Goal: Transaction & Acquisition: Purchase product/service

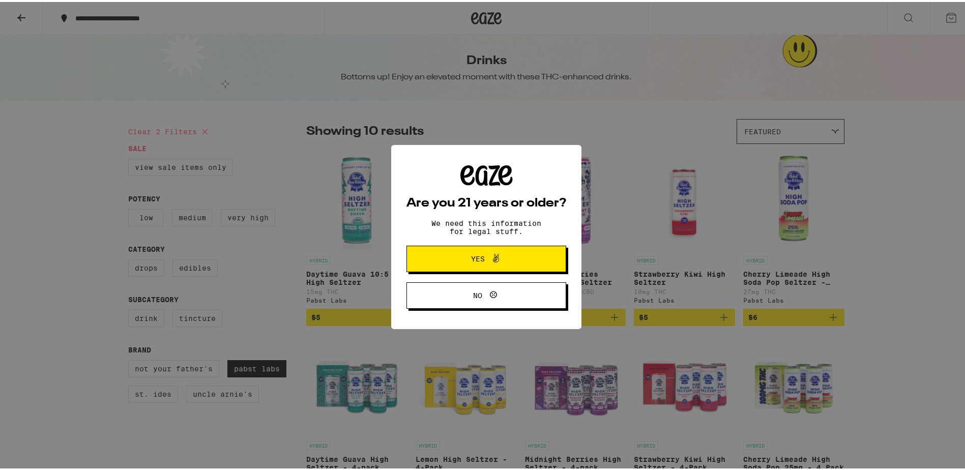
click at [511, 263] on span "Yes" at bounding box center [486, 256] width 77 height 13
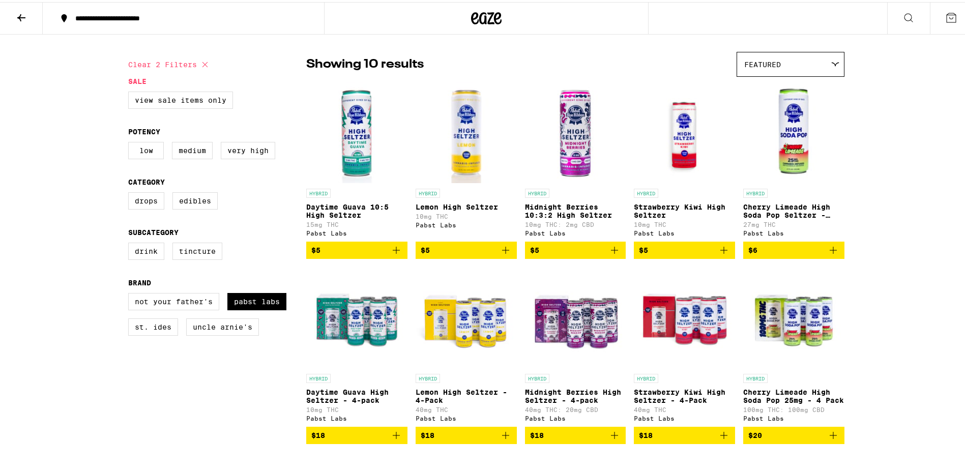
scroll to position [51, 0]
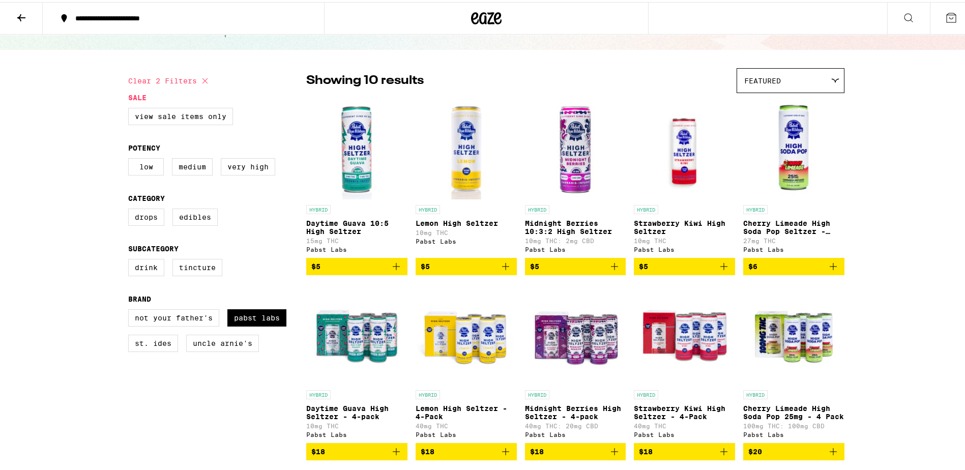
click at [352, 164] on img "Open page for Daytime Guava 10:5 High Seltzer from Pabst Labs" at bounding box center [356, 147] width 101 height 102
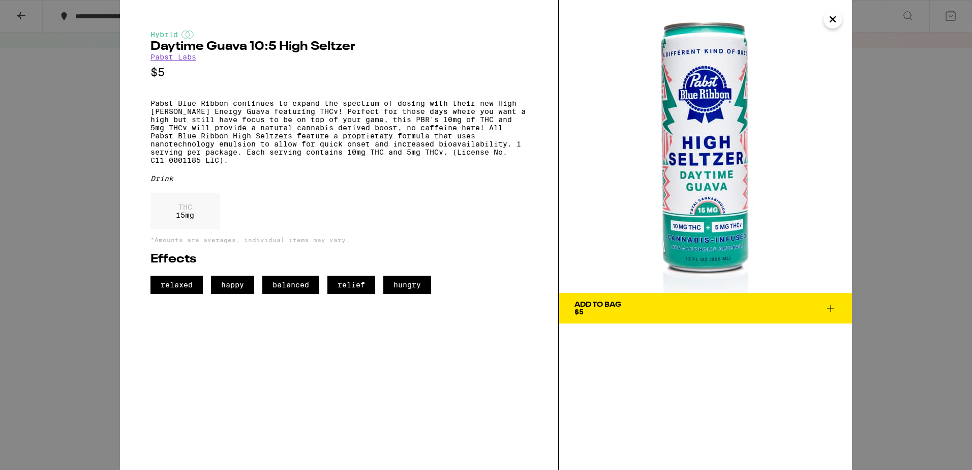
click at [838, 19] on icon "Close" at bounding box center [833, 19] width 12 height 15
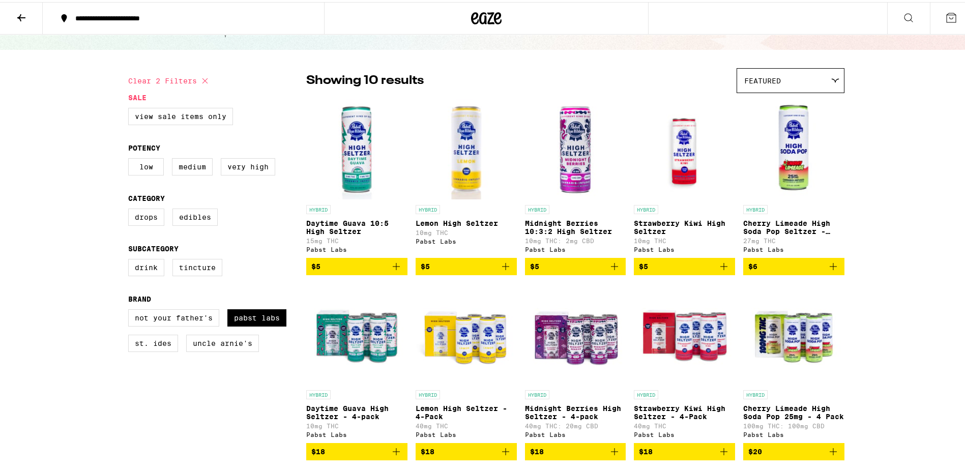
click at [583, 163] on img "Open page for Midnight Berries 10:3:2 High Seltzer from Pabst Labs" at bounding box center [575, 147] width 101 height 102
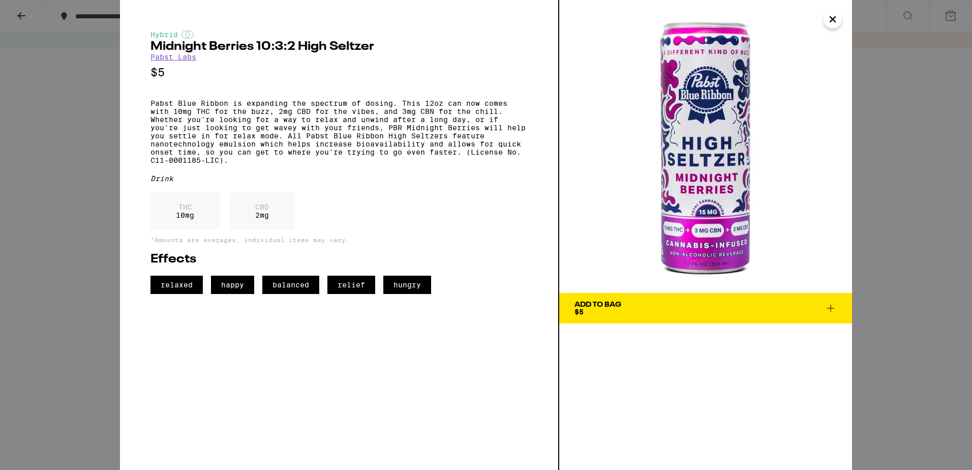
click at [833, 18] on icon "Close" at bounding box center [833, 19] width 12 height 15
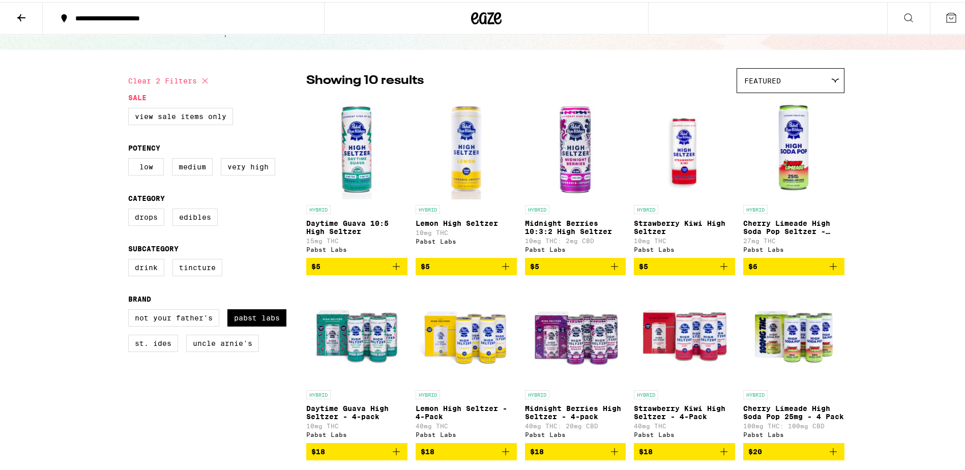
click at [366, 348] on img "Open page for Daytime Guava High Seltzer - 4-pack from Pabst Labs" at bounding box center [356, 332] width 101 height 102
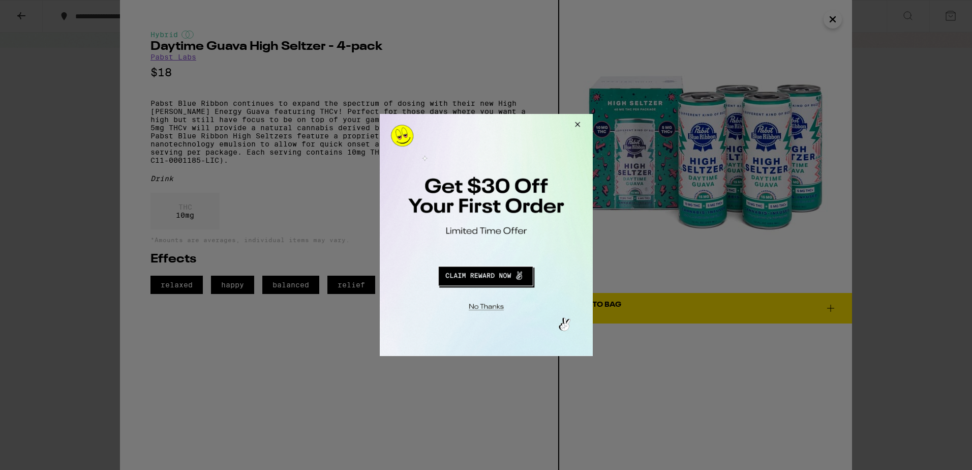
click at [577, 124] on button "Close Modal" at bounding box center [575, 126] width 27 height 24
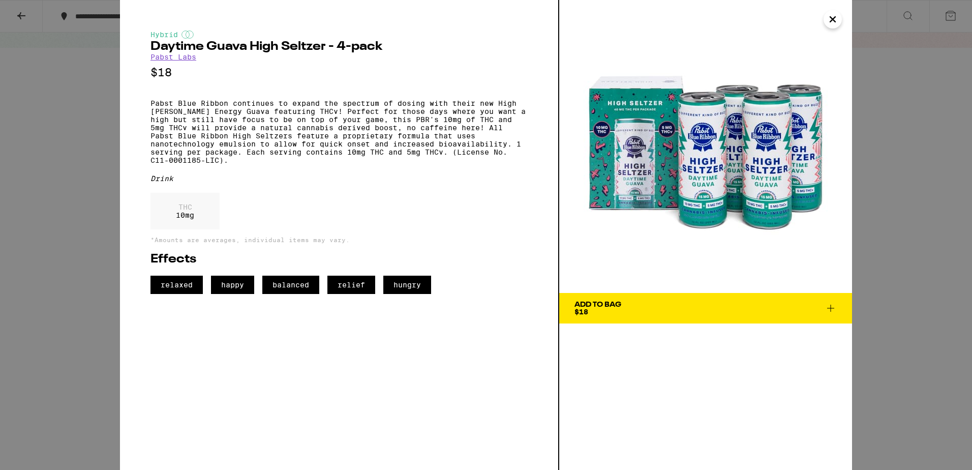
drag, startPoint x: 827, startPoint y: 17, endPoint x: 822, endPoint y: 20, distance: 6.2
click at [827, 17] on icon "Close" at bounding box center [833, 19] width 12 height 15
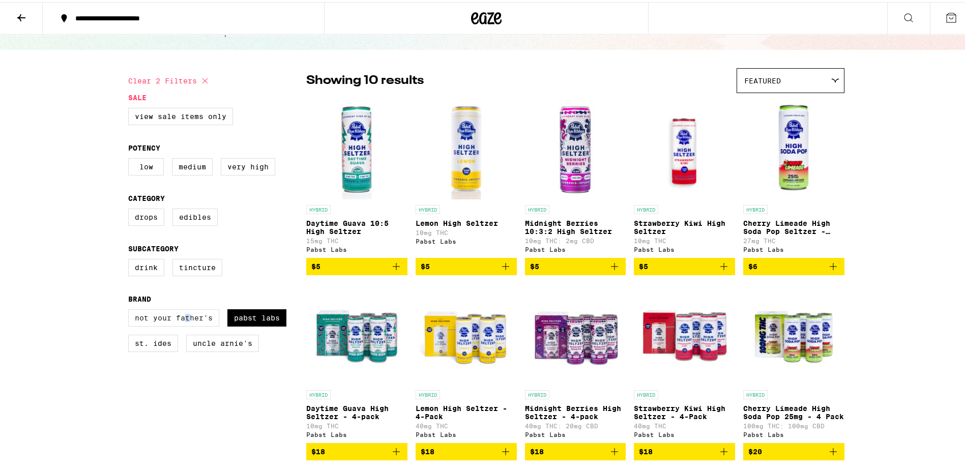
click at [184, 321] on label "Not Your Father's" at bounding box center [173, 315] width 91 height 17
drag, startPoint x: 184, startPoint y: 321, endPoint x: 175, endPoint y: 326, distance: 10.5
click at [179, 324] on label "Not Your Father's" at bounding box center [173, 315] width 91 height 17
click at [131, 309] on input "Not Your Father's" at bounding box center [130, 309] width 1 height 1
checkbox input "true"
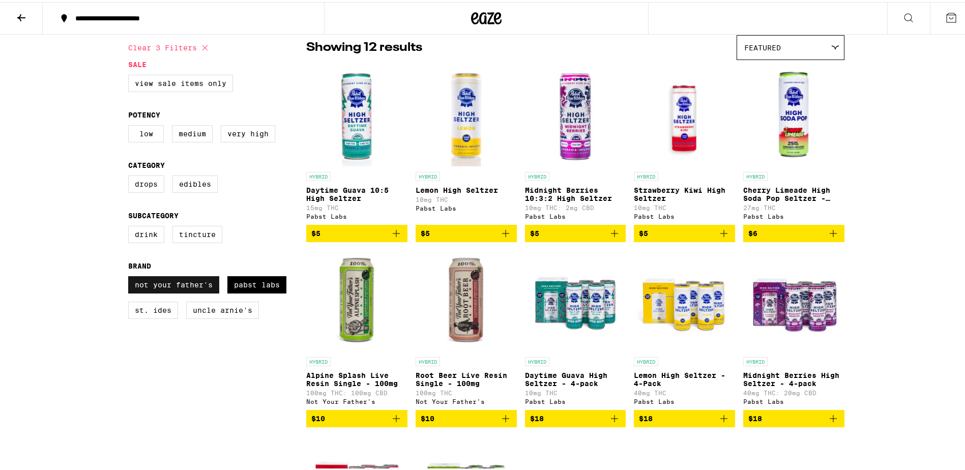
scroll to position [102, 0]
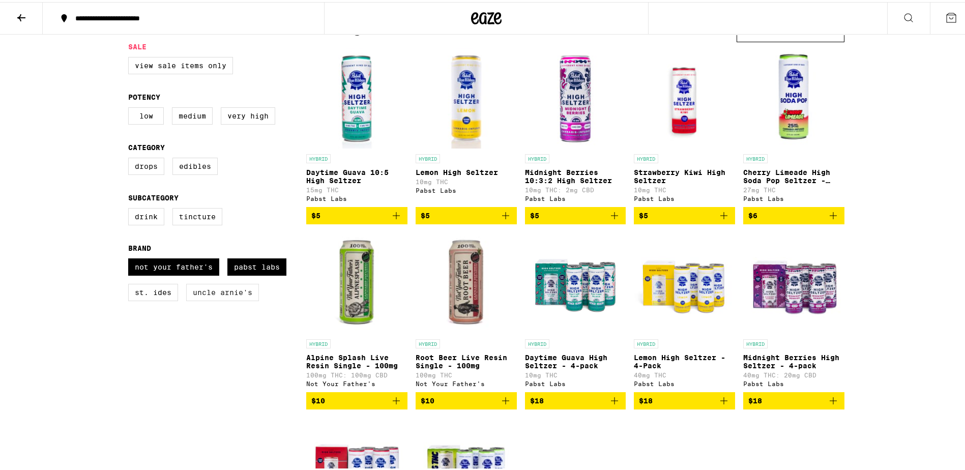
click at [204, 299] on label "Uncle Arnie's" at bounding box center [222, 290] width 73 height 17
click at [131, 258] on input "Uncle Arnie's" at bounding box center [130, 258] width 1 height 1
checkbox input "true"
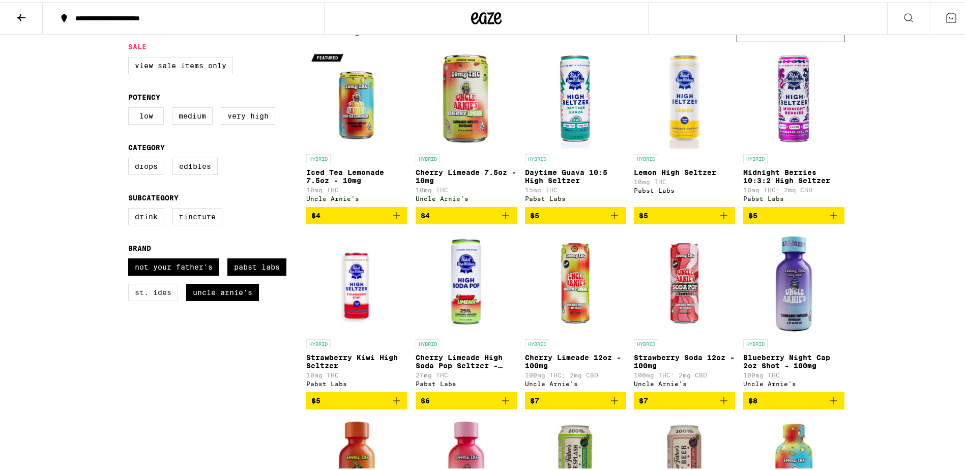
click at [138, 299] on label "St. Ides" at bounding box center [153, 290] width 50 height 17
click at [131, 258] on input "St. Ides" at bounding box center [130, 258] width 1 height 1
checkbox input "true"
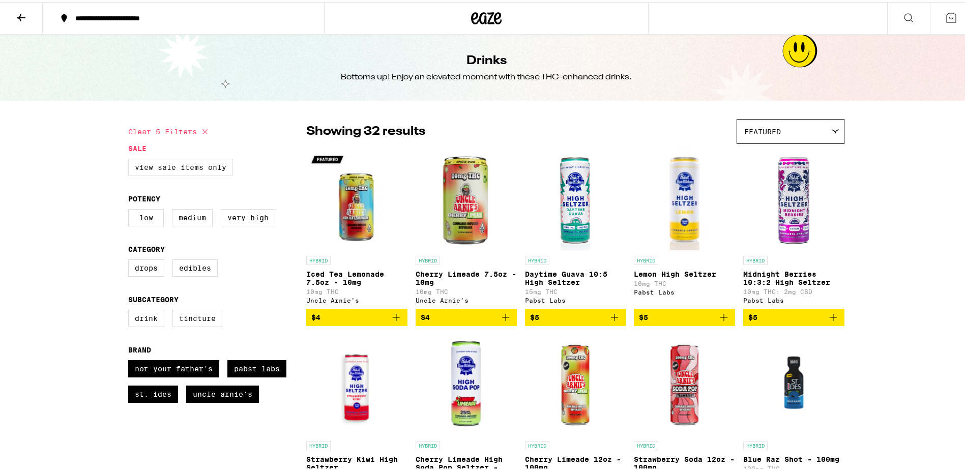
click at [193, 163] on label "View Sale Items Only" at bounding box center [180, 165] width 105 height 17
click at [131, 159] on input "View Sale Items Only" at bounding box center [130, 158] width 1 height 1
checkbox input "true"
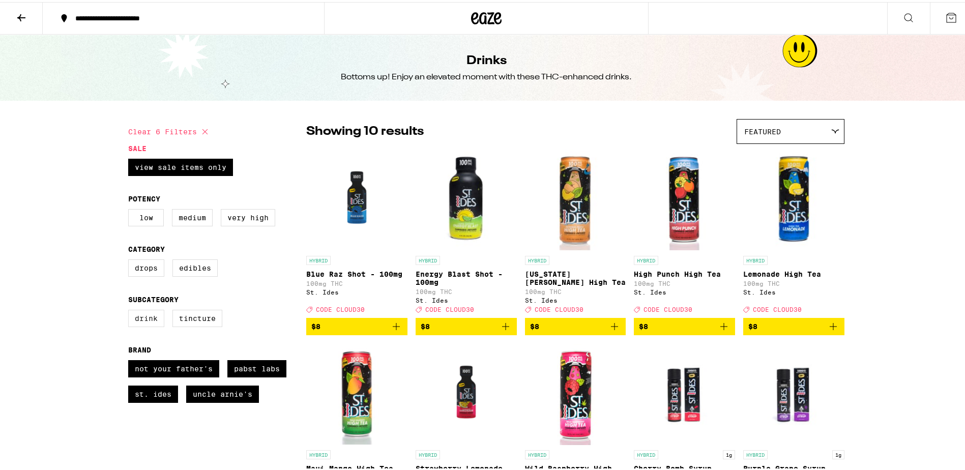
click at [139, 322] on label "Drink" at bounding box center [146, 316] width 36 height 17
click at [131, 310] on input "Drink" at bounding box center [130, 309] width 1 height 1
checkbox input "true"
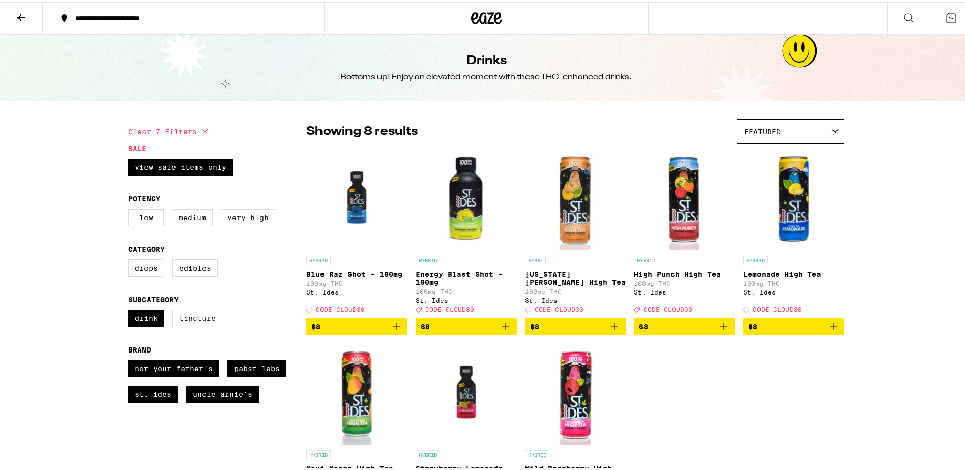
click at [194, 322] on label "Tincture" at bounding box center [197, 316] width 50 height 17
click at [131, 310] on input "Tincture" at bounding box center [130, 309] width 1 height 1
checkbox input "true"
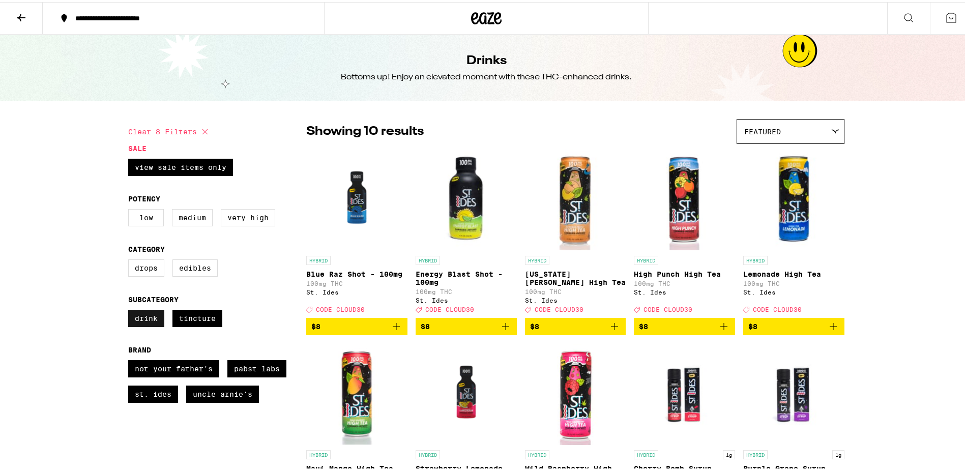
click at [143, 323] on label "Drink" at bounding box center [146, 316] width 36 height 17
click at [131, 310] on input "Drink" at bounding box center [130, 309] width 1 height 1
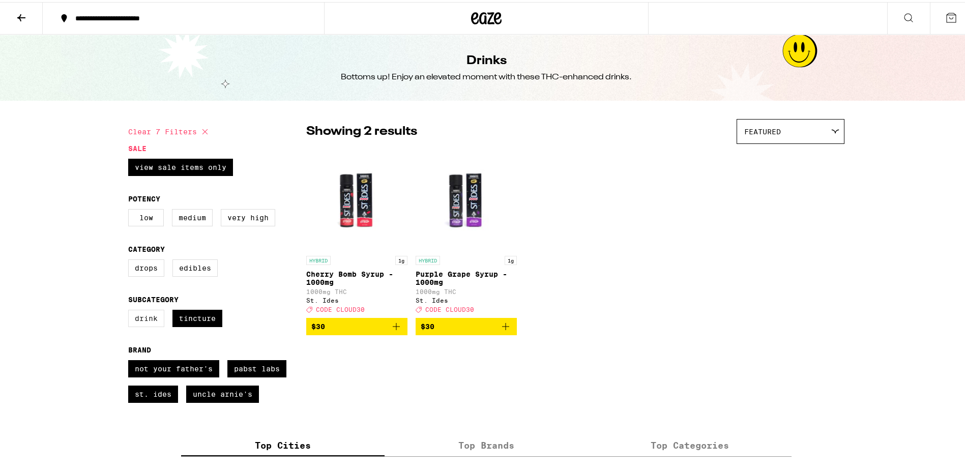
click at [143, 323] on label "Drink" at bounding box center [146, 316] width 36 height 17
click at [131, 310] on input "Drink" at bounding box center [130, 309] width 1 height 1
checkbox input "true"
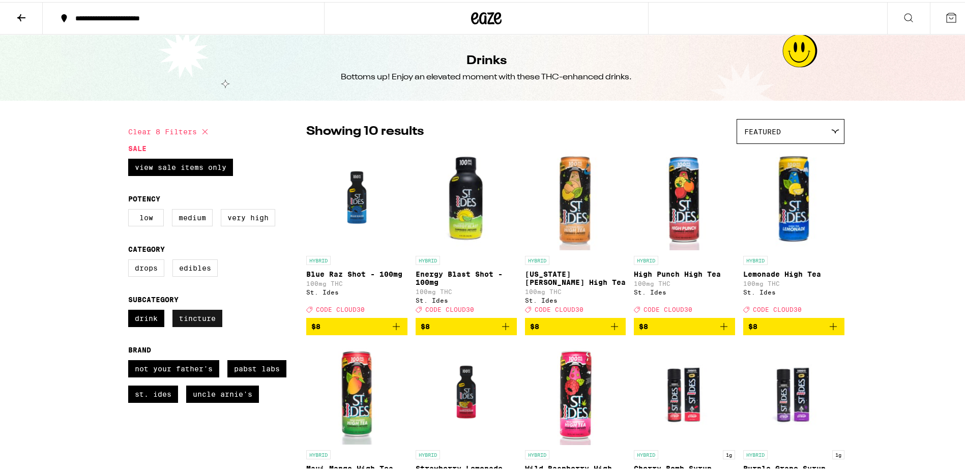
click at [200, 322] on label "Tincture" at bounding box center [197, 316] width 50 height 17
click at [131, 310] on input "Tincture" at bounding box center [130, 309] width 1 height 1
checkbox input "false"
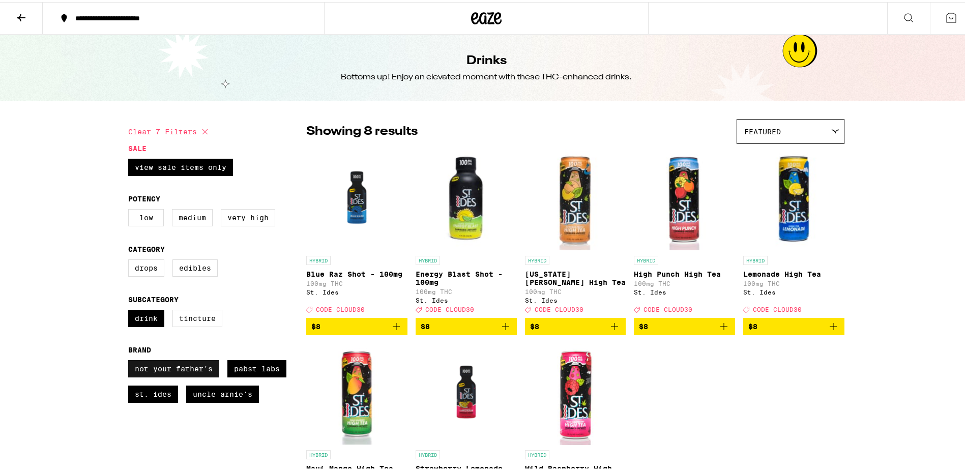
click at [170, 374] on label "Not Your Father's" at bounding box center [173, 366] width 91 height 17
click at [131, 360] on input "Not Your Father's" at bounding box center [130, 360] width 1 height 1
checkbox input "false"
click at [154, 401] on label "St. Ides" at bounding box center [153, 391] width 50 height 17
click at [131, 360] on input "St. Ides" at bounding box center [130, 360] width 1 height 1
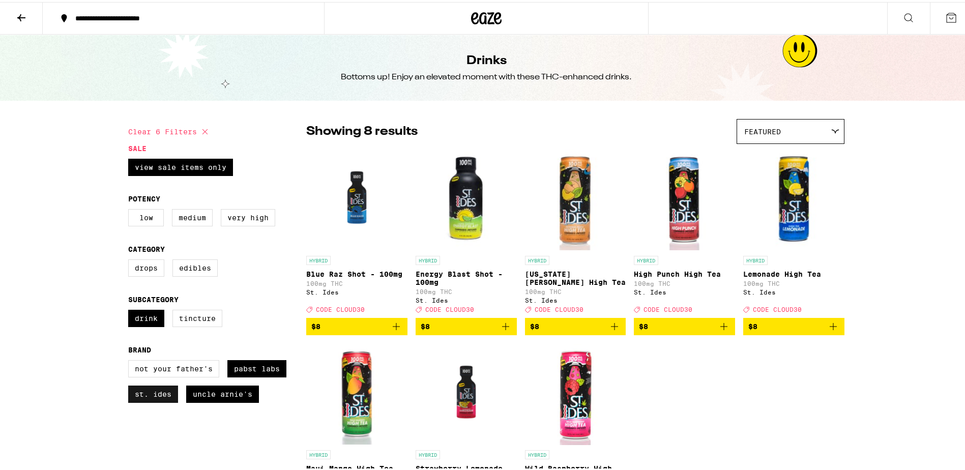
checkbox input "false"
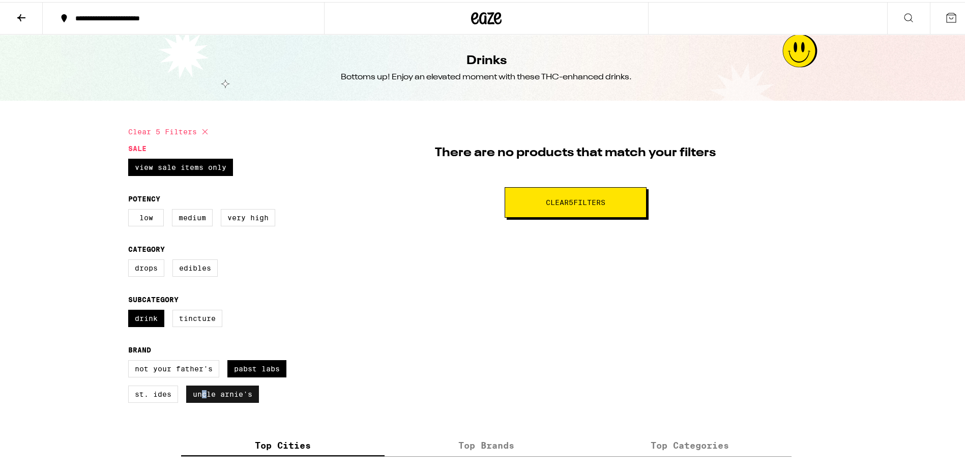
click at [201, 401] on label "Uncle Arnie's" at bounding box center [222, 391] width 73 height 17
drag, startPoint x: 201, startPoint y: 403, endPoint x: 208, endPoint y: 403, distance: 7.6
click at [208, 401] on label "Uncle Arnie's" at bounding box center [222, 391] width 73 height 17
click at [131, 360] on input "Uncle Arnie's" at bounding box center [130, 360] width 1 height 1
checkbox input "false"
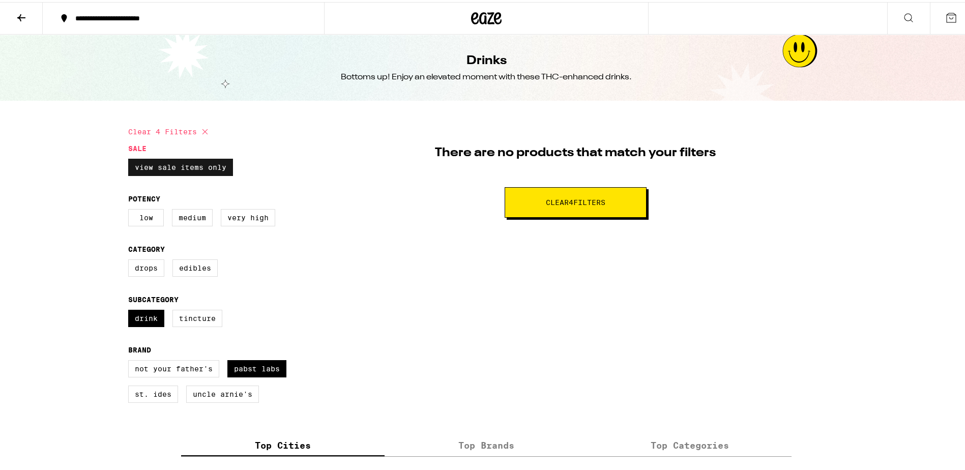
click at [160, 161] on label "View Sale Items Only" at bounding box center [180, 165] width 105 height 17
click at [131, 159] on input "View Sale Items Only" at bounding box center [130, 158] width 1 height 1
checkbox input "false"
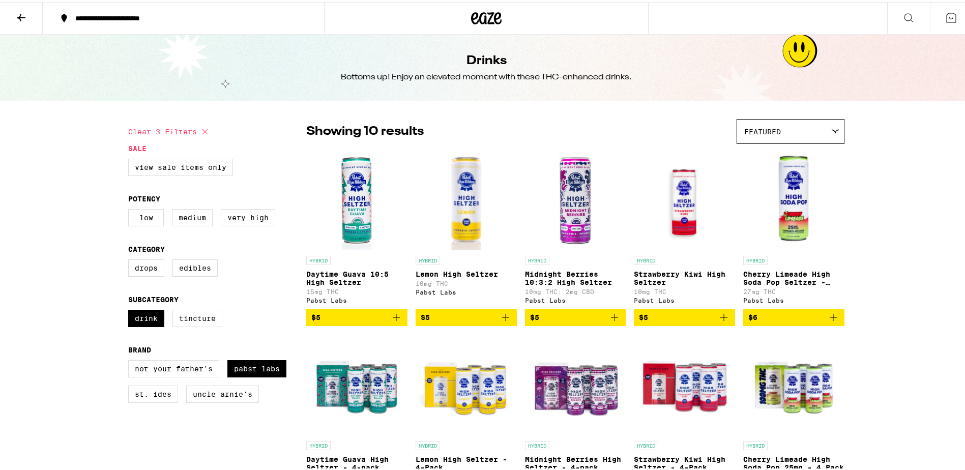
click at [345, 198] on img "Open page for Daytime Guava 10:5 High Seltzer from Pabst Labs" at bounding box center [356, 198] width 101 height 102
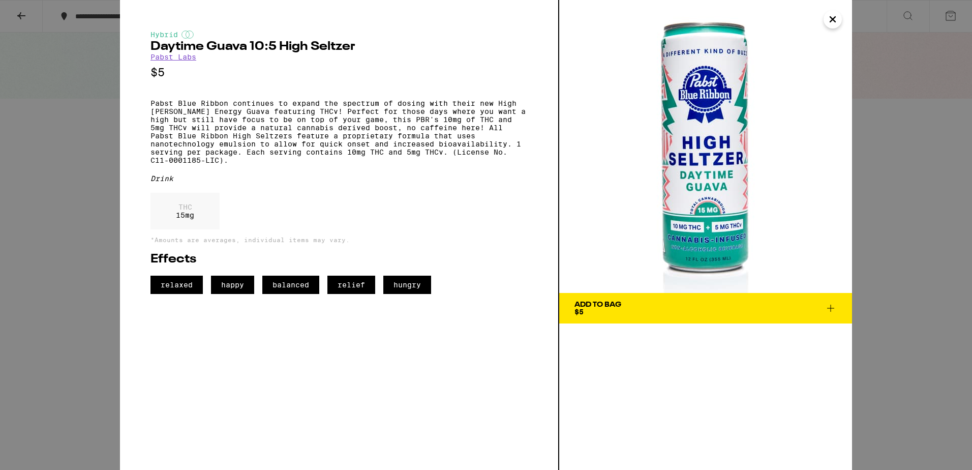
click at [834, 19] on icon "Close" at bounding box center [833, 19] width 12 height 15
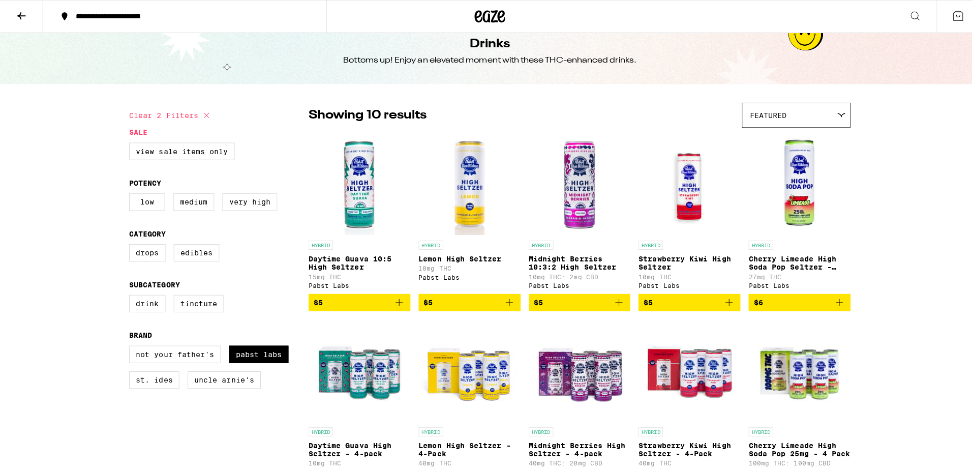
scroll to position [153, 0]
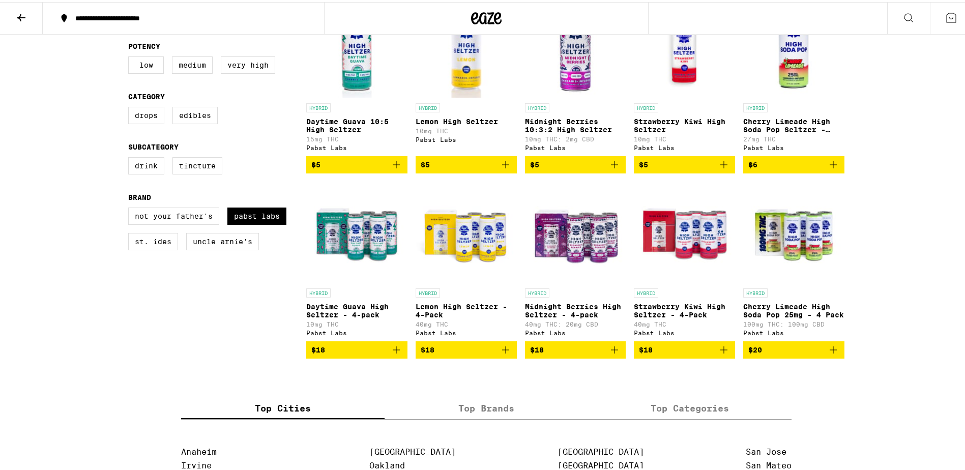
click at [348, 62] on img "Open page for Daytime Guava 10:5 High Seltzer from Pabst Labs" at bounding box center [356, 45] width 101 height 102
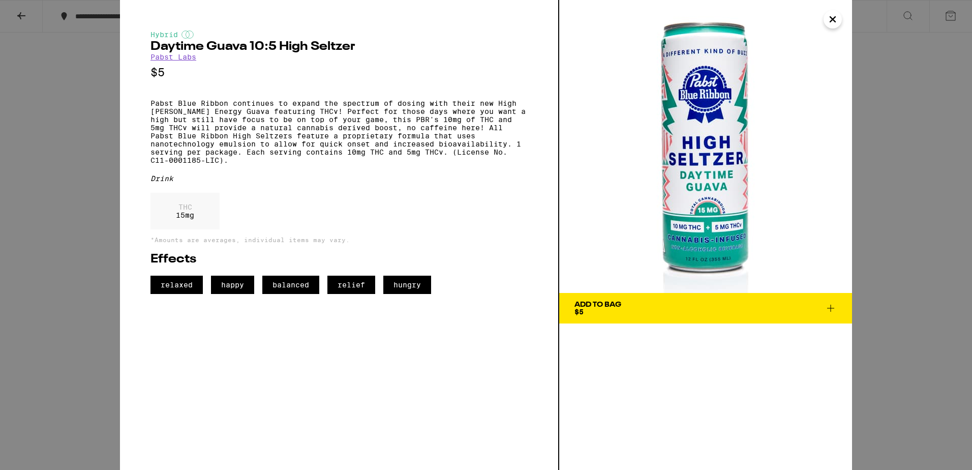
click at [839, 18] on icon "Close" at bounding box center [833, 19] width 12 height 15
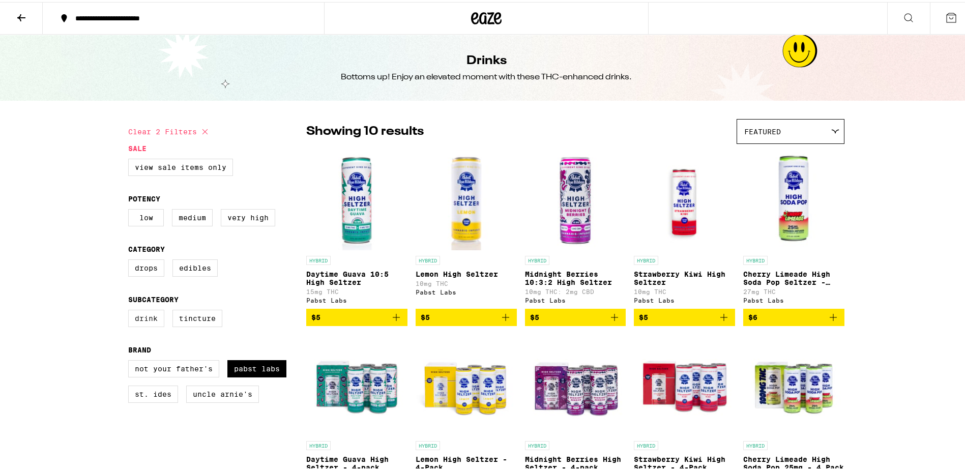
click at [142, 320] on label "Drink" at bounding box center [146, 316] width 36 height 17
click at [131, 310] on input "Drink" at bounding box center [130, 309] width 1 height 1
checkbox input "false"
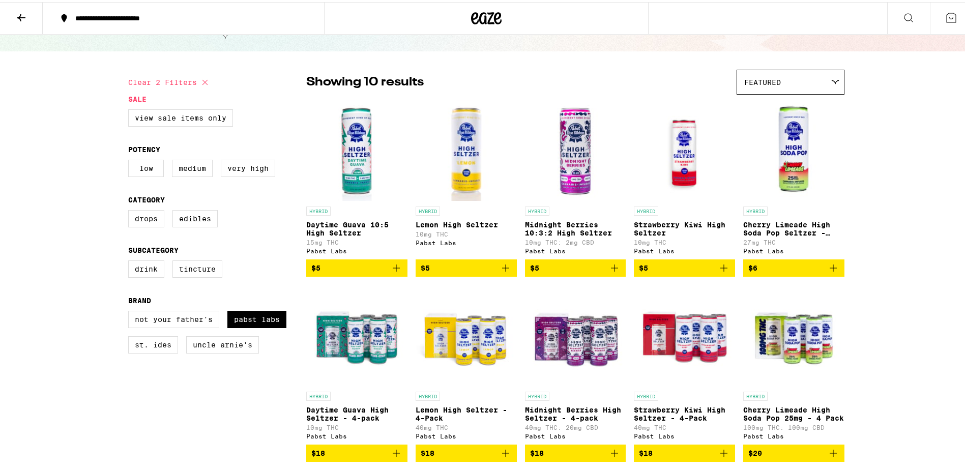
scroll to position [51, 0]
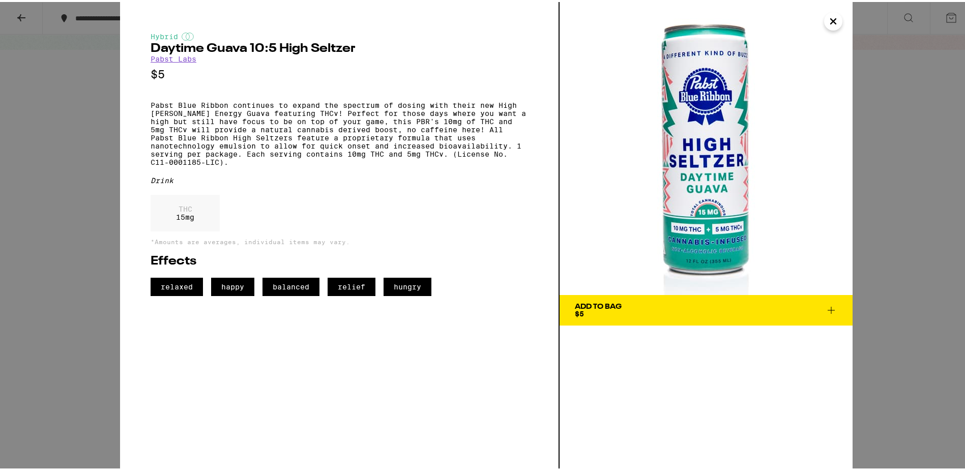
scroll to position [153, 0]
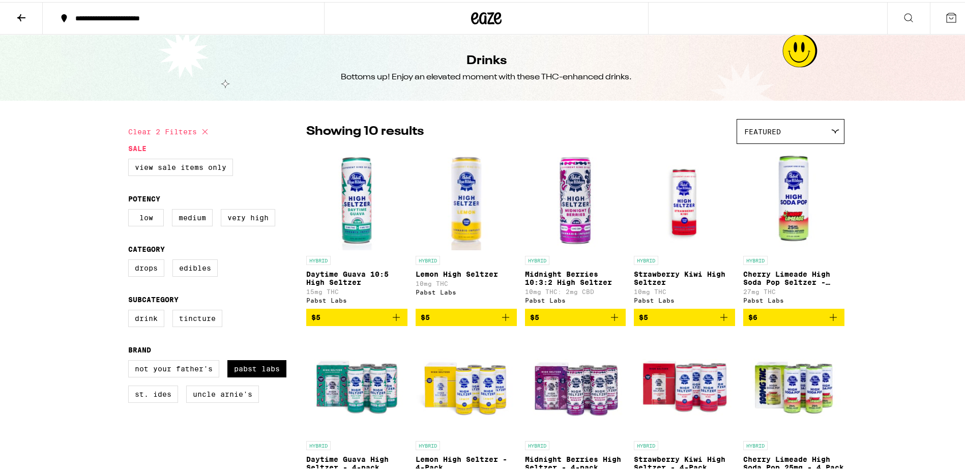
click at [350, 183] on img "Open page for Daytime Guava 10:5 High Seltzer from Pabst Labs" at bounding box center [356, 198] width 101 height 102
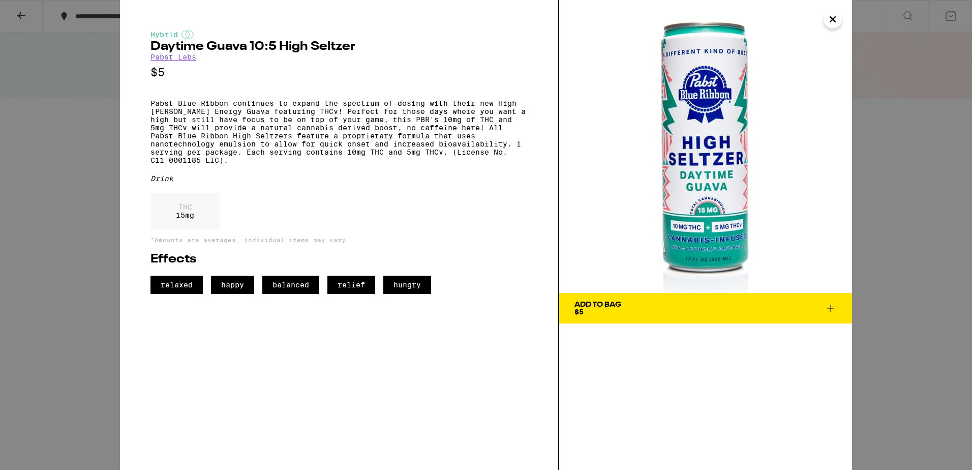
click at [827, 16] on icon "Close" at bounding box center [833, 19] width 12 height 15
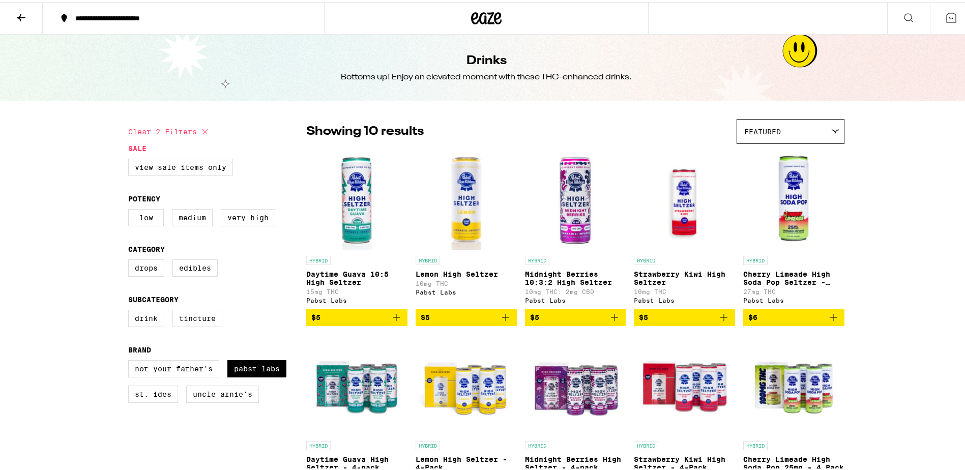
click at [199, 128] on icon at bounding box center [205, 130] width 12 height 12
checkbox input "false"
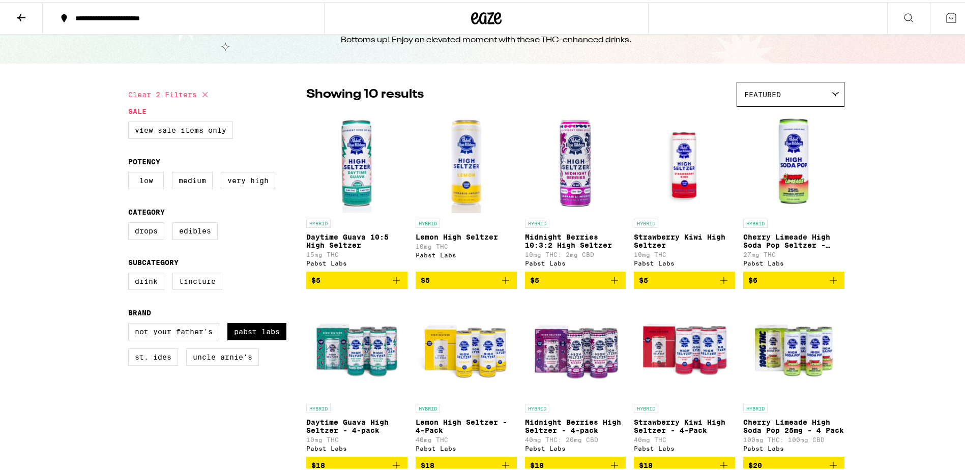
scroll to position [102, 0]
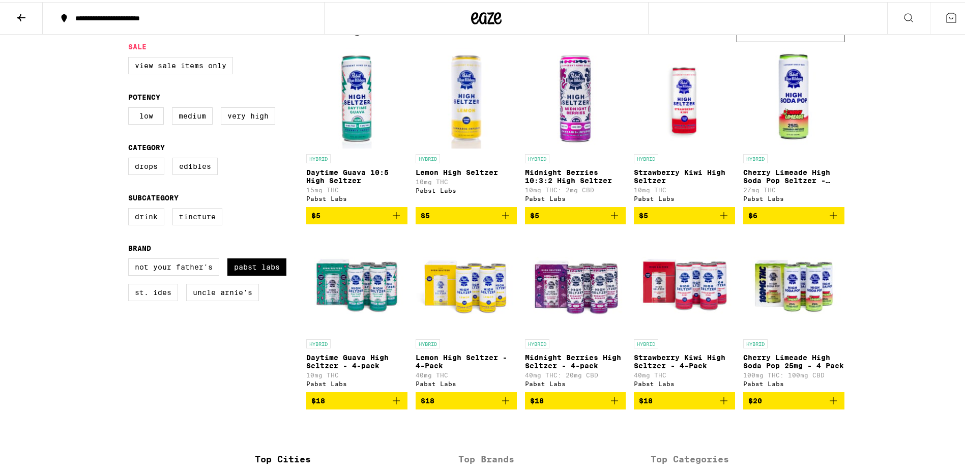
click at [369, 290] on img "Open page for Daytime Guava High Seltzer - 4-pack from Pabst Labs" at bounding box center [356, 281] width 101 height 102
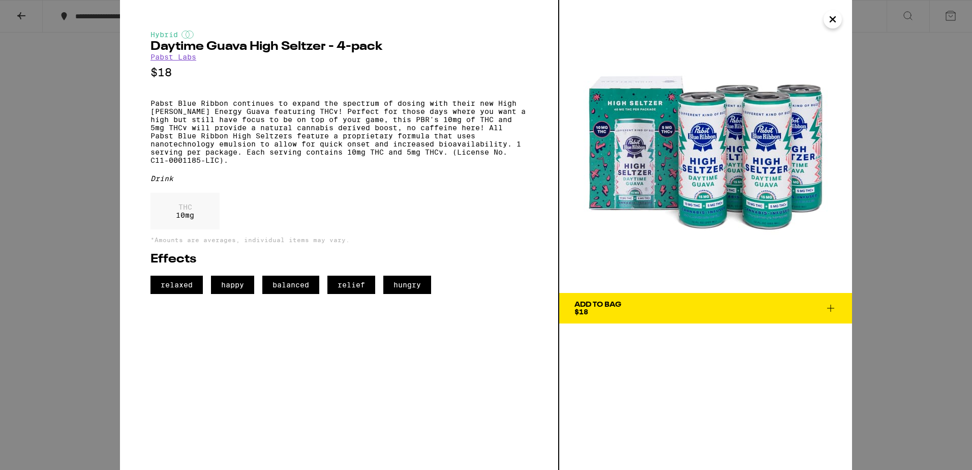
click at [687, 308] on span "Add To Bag $18" at bounding box center [706, 308] width 262 height 14
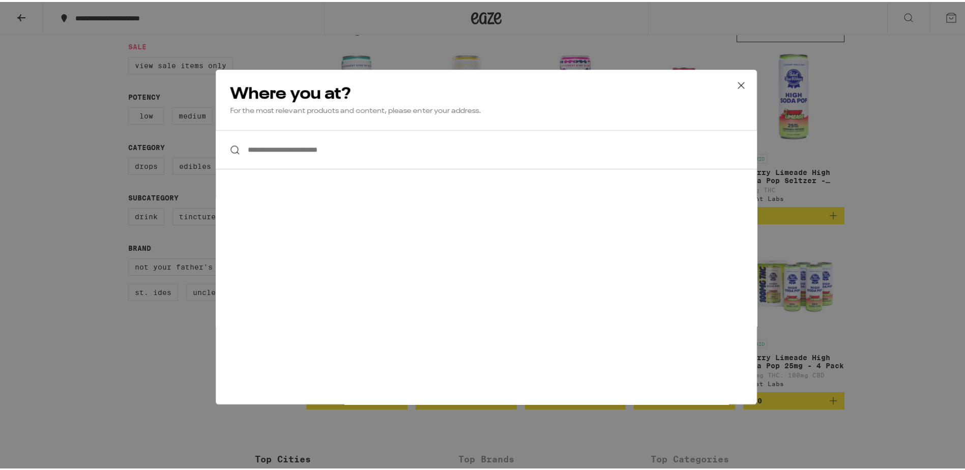
click at [395, 151] on input "**********" at bounding box center [486, 147] width 541 height 39
type input "*"
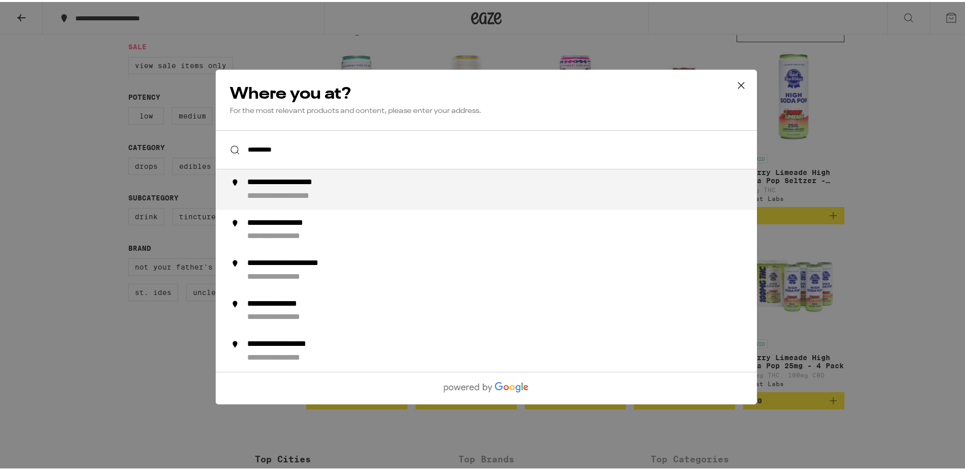
click at [324, 192] on div "**********" at bounding box center [299, 194] width 105 height 11
type input "**********"
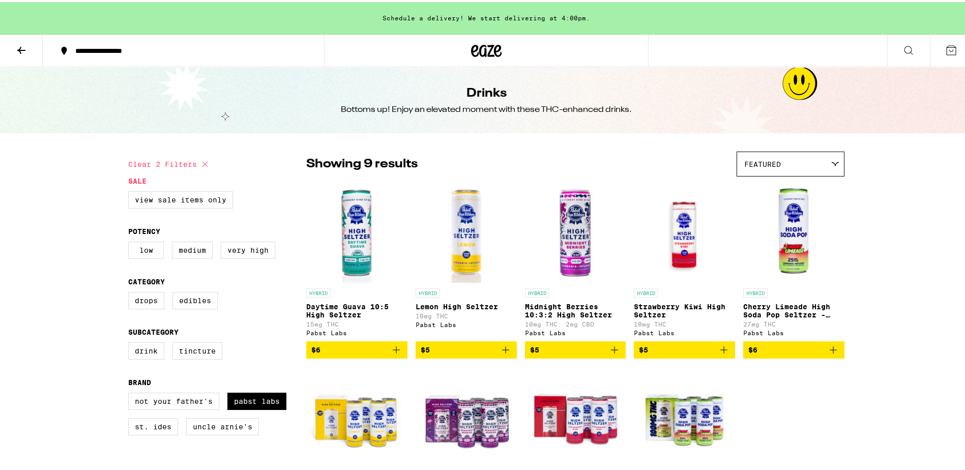
click at [347, 224] on img "Open page for Daytime Guava 10:5 High Seltzer from Pabst Labs" at bounding box center [356, 231] width 101 height 102
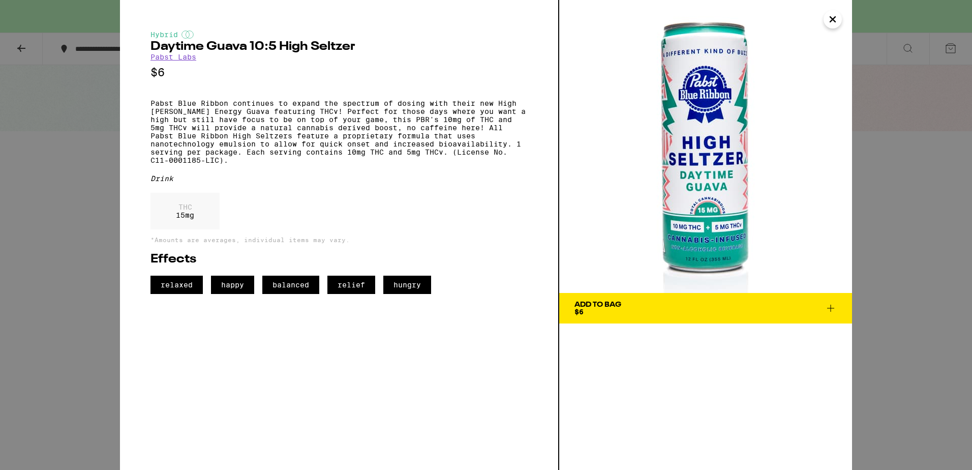
drag, startPoint x: 832, startPoint y: 22, endPoint x: 781, endPoint y: 40, distance: 53.9
click at [832, 20] on icon "Close" at bounding box center [833, 19] width 12 height 15
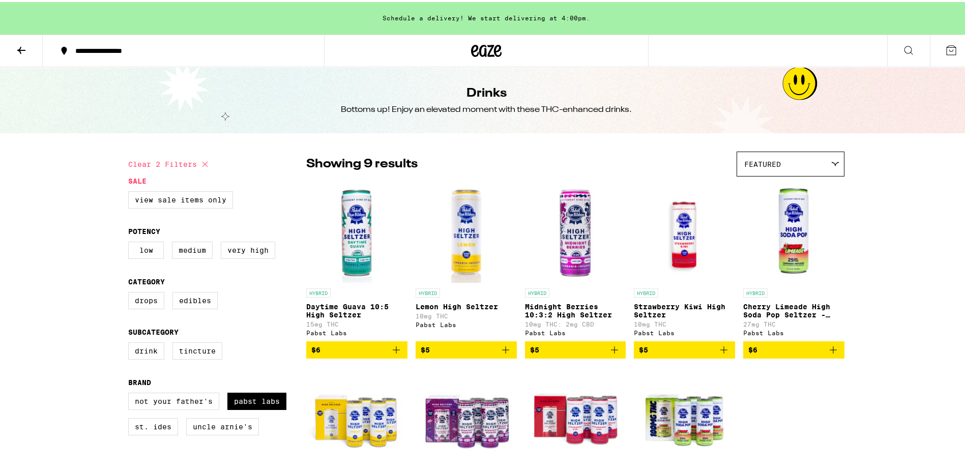
click at [347, 219] on img "Open page for Daytime Guava 10:5 High Seltzer from Pabst Labs" at bounding box center [356, 231] width 101 height 102
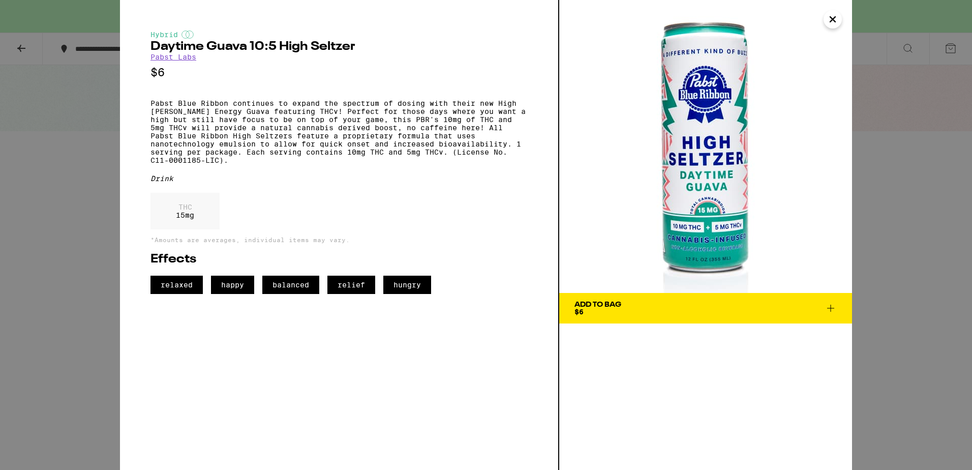
click at [591, 305] on div "Add To Bag" at bounding box center [598, 304] width 47 height 7
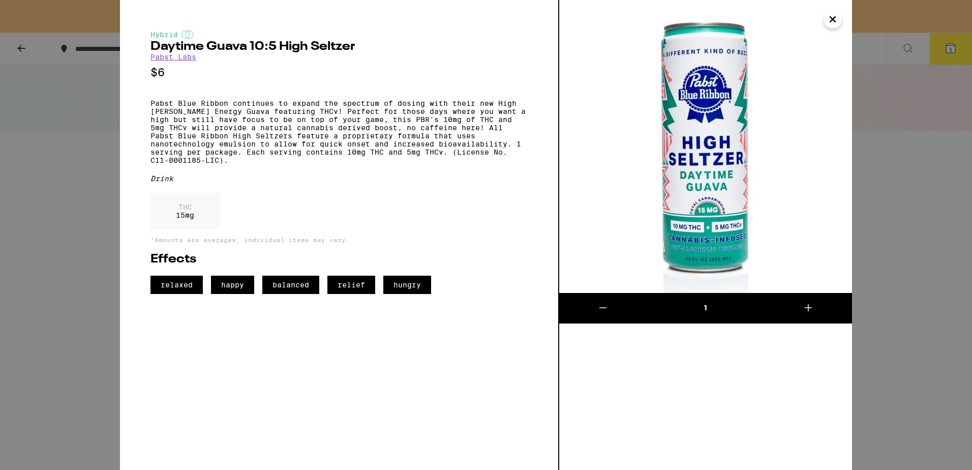
click at [807, 307] on icon at bounding box center [808, 307] width 7 height 7
click at [807, 307] on icon at bounding box center [808, 308] width 12 height 12
click at [406, 417] on div "Hybrid Daytime Guava 10:5 High [PERSON_NAME] [PERSON_NAME] Labs $6 Pabst Blue R…" at bounding box center [339, 235] width 439 height 470
click at [835, 14] on icon "Close" at bounding box center [833, 19] width 12 height 15
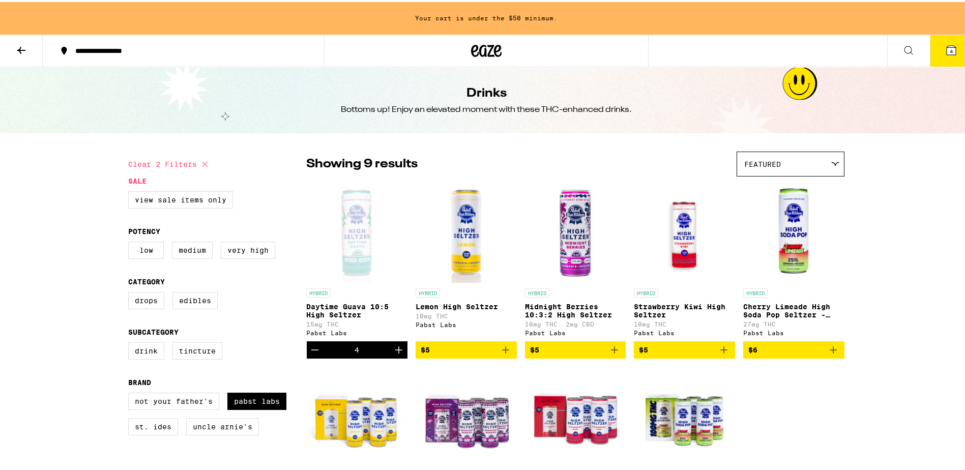
click at [946, 44] on icon at bounding box center [950, 48] width 9 height 9
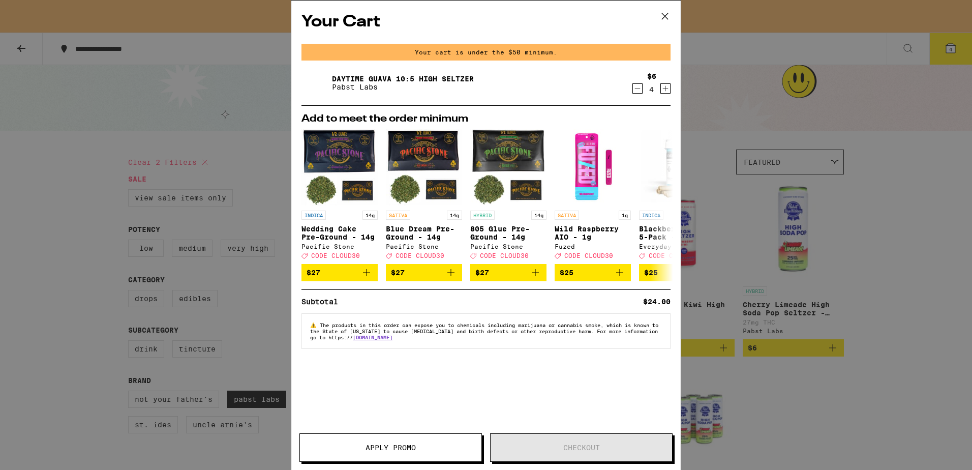
click at [666, 10] on icon at bounding box center [665, 16] width 15 height 15
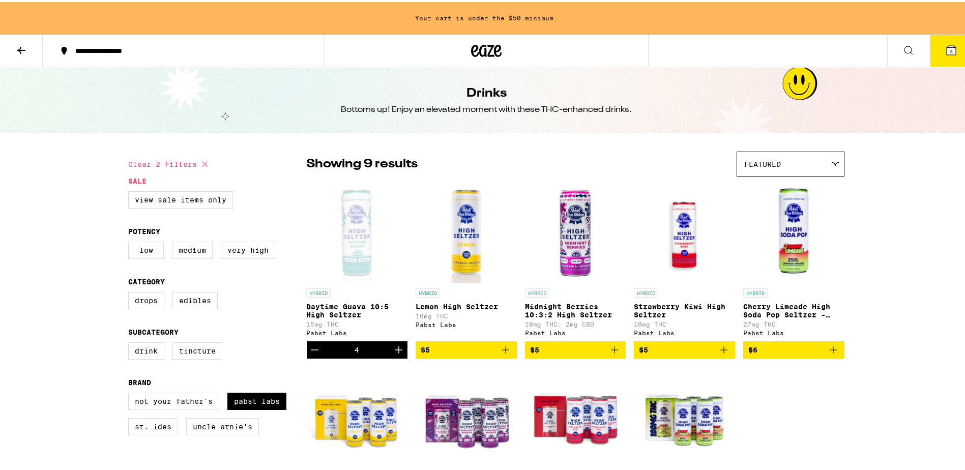
click at [311, 351] on icon "Decrement" at bounding box center [315, 348] width 12 height 12
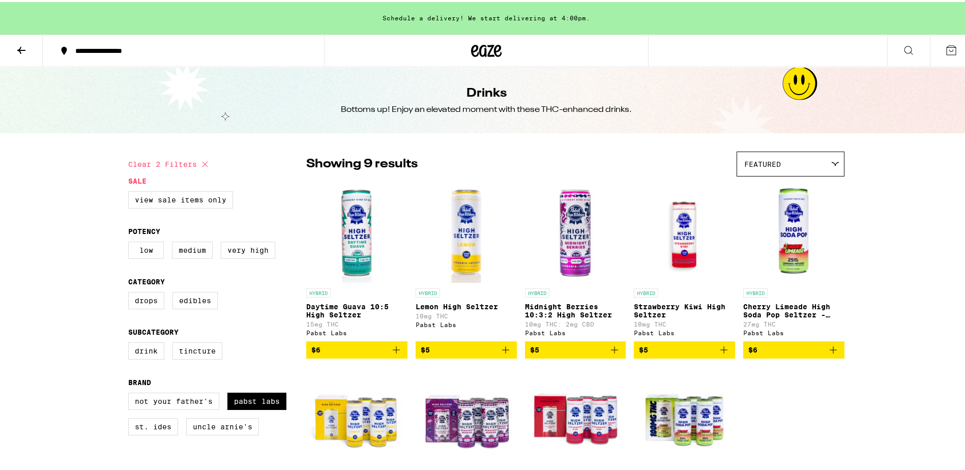
click at [311, 351] on span "$6" at bounding box center [315, 348] width 9 height 8
